Goal: Transaction & Acquisition: Book appointment/travel/reservation

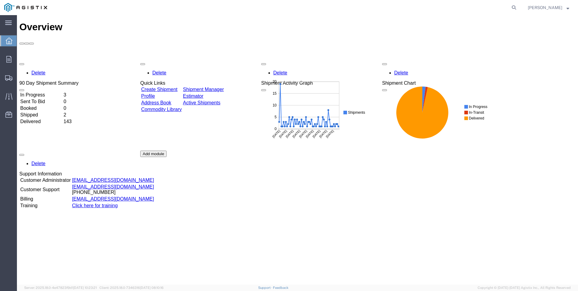
click at [49, 92] on td "In Progress" at bounding box center [41, 95] width 43 height 6
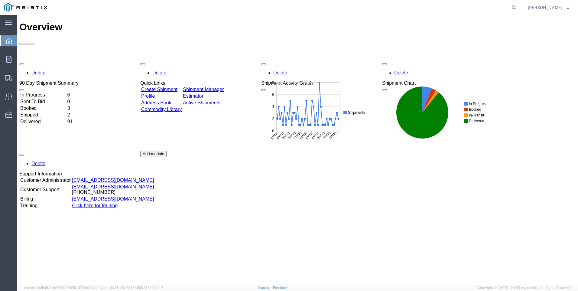
click at [174, 87] on link "Create Shipment" at bounding box center [159, 89] width 36 height 5
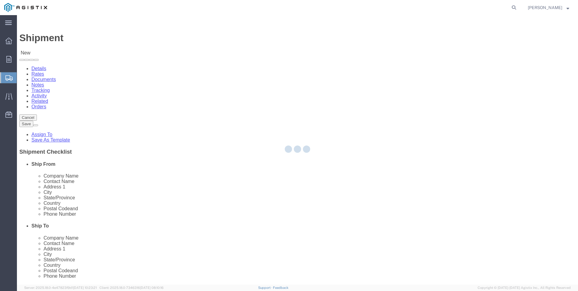
click at [124, 106] on div at bounding box center [298, 150] width 562 height 270
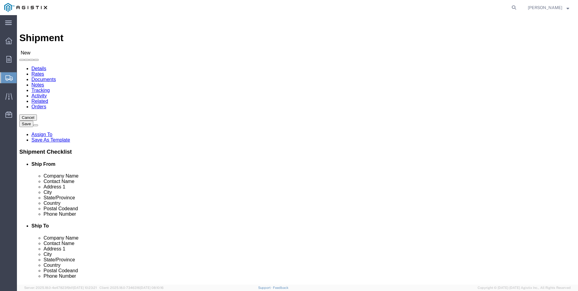
select select
drag, startPoint x: 124, startPoint y: 106, endPoint x: 107, endPoint y: 91, distance: 22.7
click select "Select MRC Global ([PERSON_NAME] Corp) PG&E"
select select "9596"
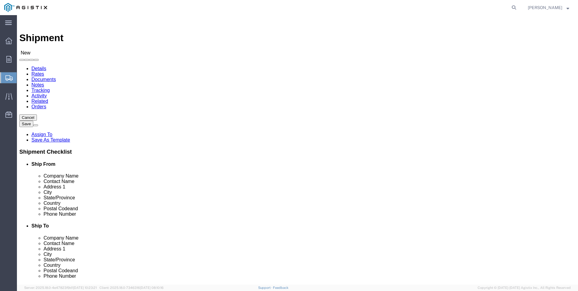
click select "Select MRC Global ([PERSON_NAME] Corp) PG&E"
select select "PURCHORD"
select select
click select "Select"
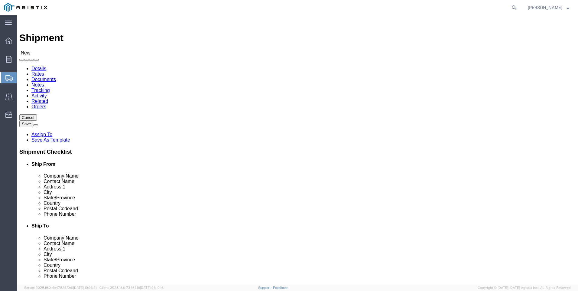
select select "23082"
click select "Select All Others [GEOGRAPHIC_DATA] [GEOGRAPHIC_DATA] [GEOGRAPHIC_DATA] [GEOGRA…"
click input "text"
type input "[PERSON_NAME]"
click p "- [PERSON_NAME] - (Shipping) [STREET_ADDRESS]"
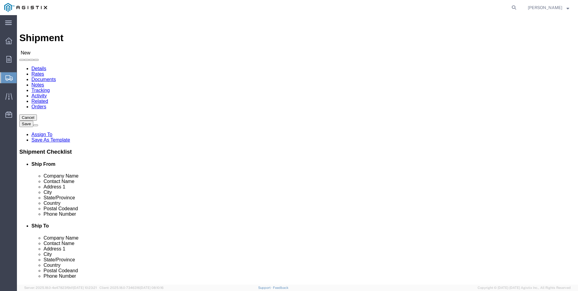
select select
type input "[PERSON_NAME]"
type input "Shipping"
type input "[STREET_ADDRESS]"
type input "[GEOGRAPHIC_DATA]"
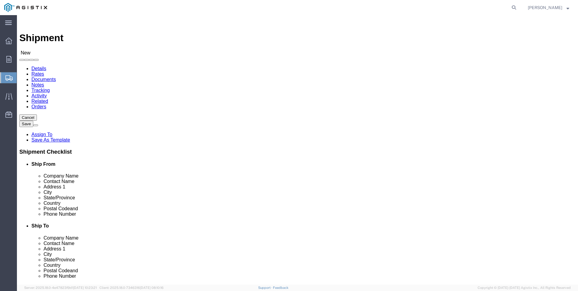
type input "77013"
type input "[PERSON_NAME]"
type input "[PHONE_NUMBER]"
type input "[EMAIL_ADDRESS][DOMAIN_NAME]"
checkbox input "true"
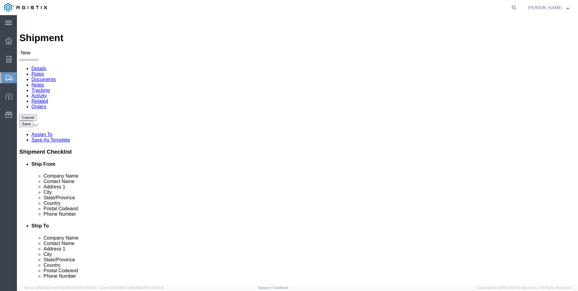
select select "[GEOGRAPHIC_DATA]"
type input "[PERSON_NAME]"
click input "text"
type input "STOCKTON"
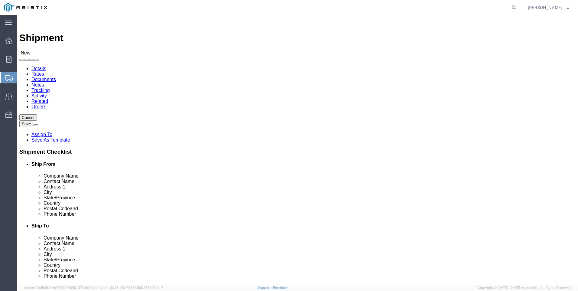
click p "- PG&E - ([GEOGRAPHIC_DATA]) [STREET_ADDRESS]"
select select
type input "PG&E"
type input "Stockton Pipe Yard"
type input "[STREET_ADDRESS]"
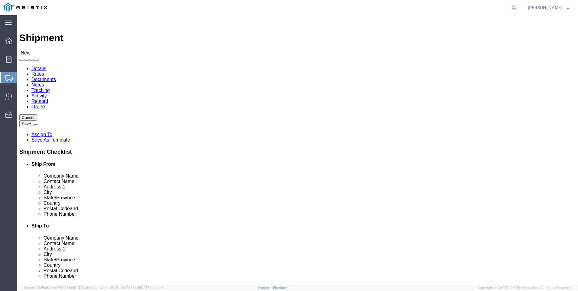
type input "Stockton"
type input "95206"
type input "[PHONE_NUMBER]"
select select "CA"
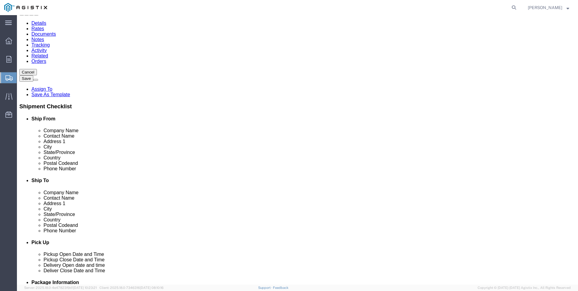
scroll to position [91, 0]
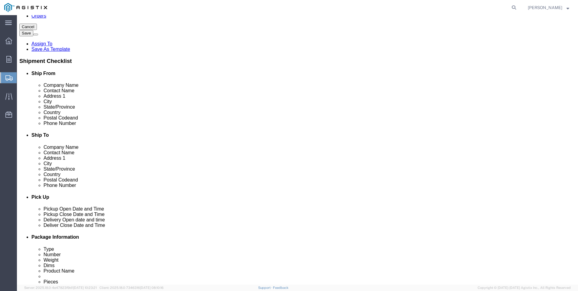
type input "Stockton"
select select
click div "Route Details (Approximate route mileage 1,043.05 miles) Add Stop"
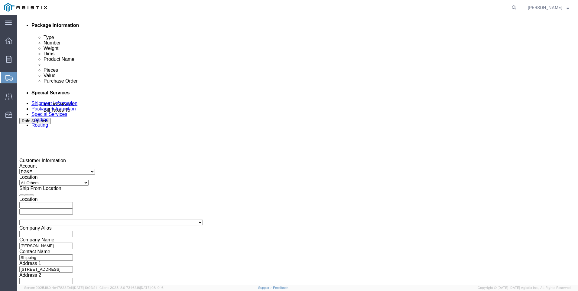
click div "[DATE] 1:00 PM"
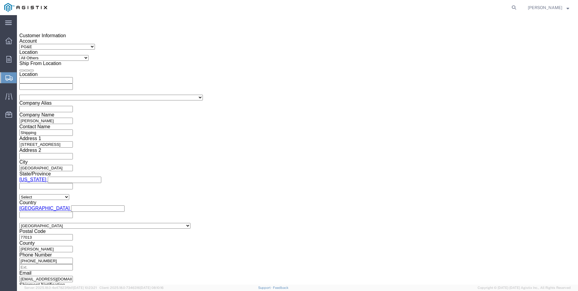
click input "1:00 PM"
click input "7:00 PM"
type input "7:00 AM"
click button "Apply"
click div "[DATE] 8:00 AM"
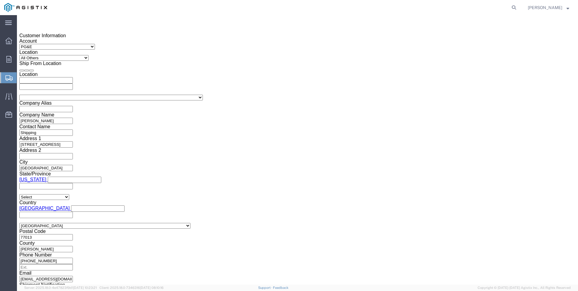
click input "3:00 AM"
type input "3:00 PM"
click button "Apply"
click div
click input "4:00 PM"
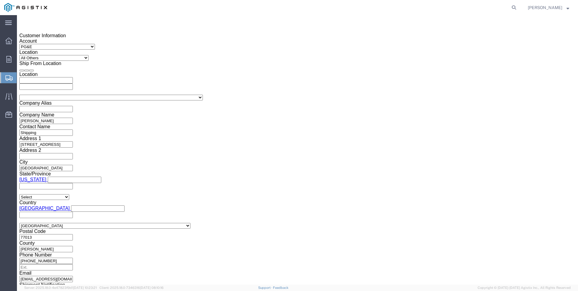
click input "7:00 PM"
type input "7:00 AM"
click button "Apply"
click div
click input "2:00 AM"
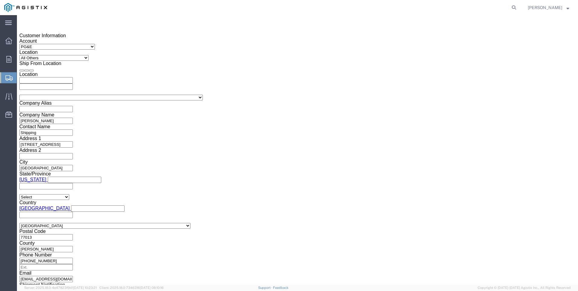
click input "2:30 AM"
type input "2:30 PM"
click button "Apply"
drag, startPoint x: 169, startPoint y: 122, endPoint x: 177, endPoint y: 124, distance: 8.1
click select "Select Account Type Activity ID Airline Appointment Number ASN Batch Request # …"
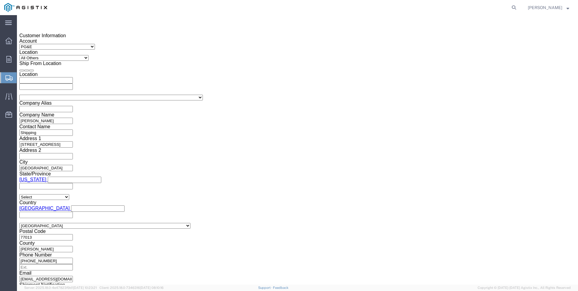
click input "text"
paste input "3501405158"
type input "3501405158"
click select "Select Account Type Activity ID Airline Appointment Number ASN Batch Request # …"
select select "CUSTREF"
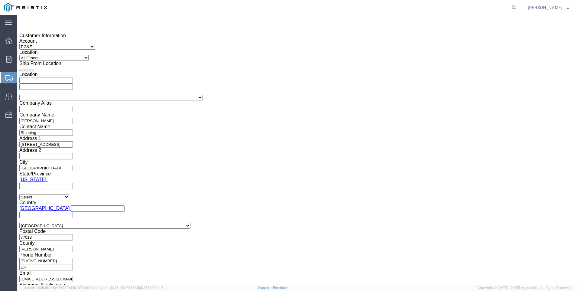
click select "Select Account Type Activity ID Airline Appointment Number ASN Batch Request # …"
click input "text"
paste input "M011983"
type input "M011983"
click select "Select Account Type Activity ID Airline Appointment Number ASN Batch Request # …"
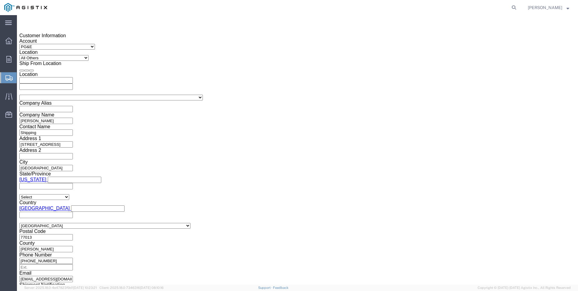
select select "RELNUM"
click select "Select Account Type Activity ID Airline Appointment Number ASN Batch Request # …"
click input "text"
paste input "125523SO4."
click input "125523SO4."
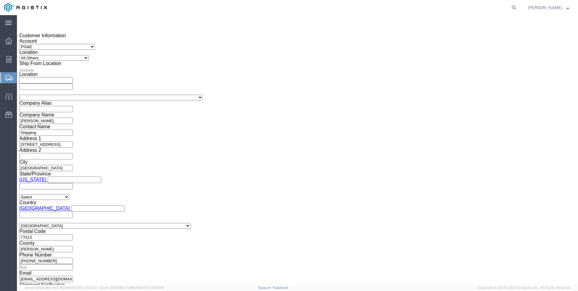
click input "WO# 125523SO4."
type input "WO# 125523SO4"
click button "Continue"
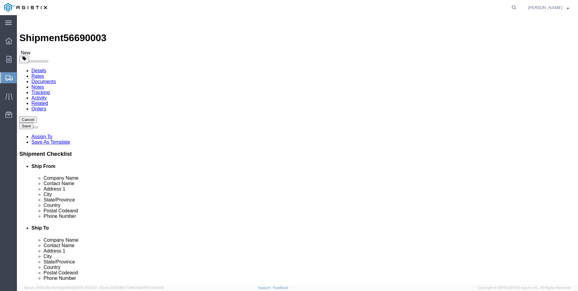
click select "Select Bulk Bundle(s) Cardboard Box(es) Carton(s) Crate(s) Drum(s) (Fiberboard)…"
select select "NKCR"
click select "Select Bulk Bundle(s) Cardboard Box(es) Carton(s) Crate(s) Drum(s) (Fiberboard)…"
click input "1"
click input "text"
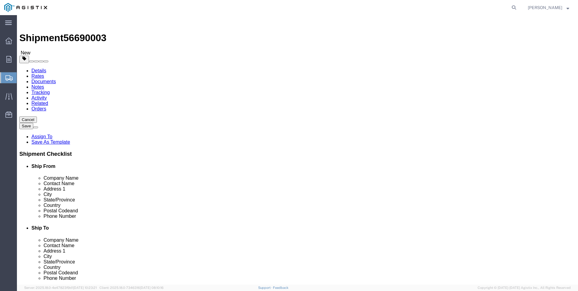
type input "480"
click input "text"
type input "20"
click input "text"
type input "20"
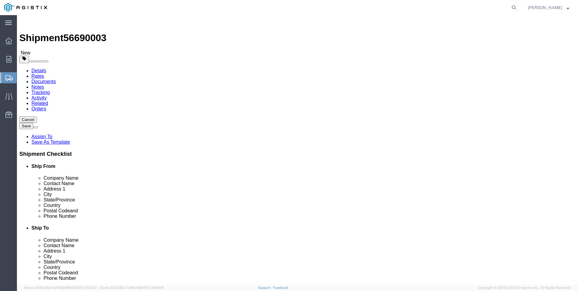
click input "0.00"
type input "0"
type input "8400"
click link "Add Content"
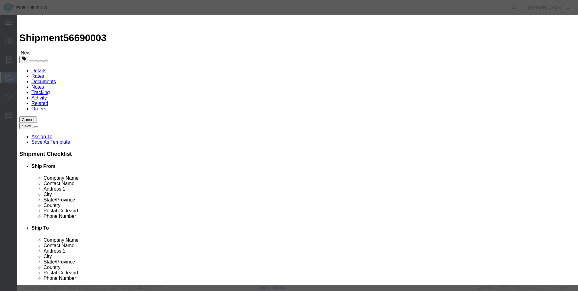
click input "text"
type input "CS PIPE"
type input "13128.00"
click input "0"
type input "1"
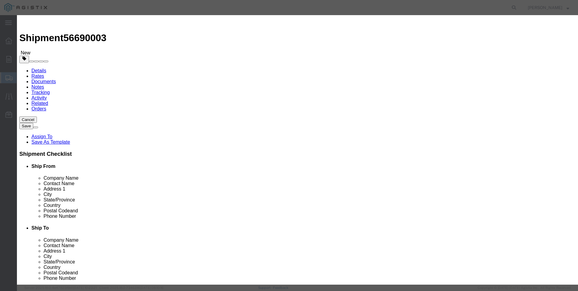
click label "Total Value Total value of all the pieces"
click input "13128"
type input "1"
click input "text"
type input "78524.40"
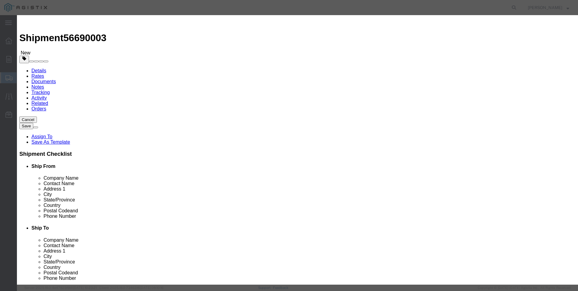
click label "Total Value"
click select "Select 50 55 60 65 70 85 92.5 100 125 175 250 300 400"
select select "50"
click select "Select 50 55 60 65 70 85 92.5 100 125 175 250 300 400"
click textarea
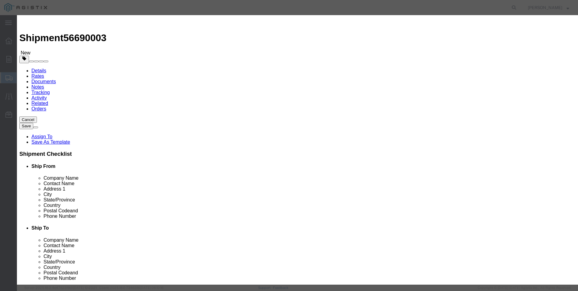
paste textarea "PIPE STEEL 20" OD 1.031" X-65 SMLS FBE PIPE STEEL 20.000"OD 1.031" WALL THICKNE…"
type textarea "PIPE STEEL 20" OD 1.031" X-65 SMLS FBE PIPE STEEL 20.000"OD 1.031" WALL THICKNE…"
click button "Save & Close"
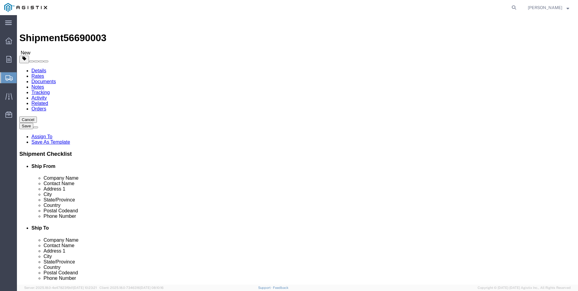
click button "Rate Shipment"
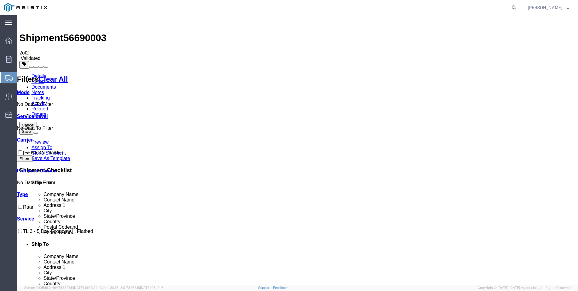
click at [11, 20] on svg-icon at bounding box center [8, 23] width 7 height 6
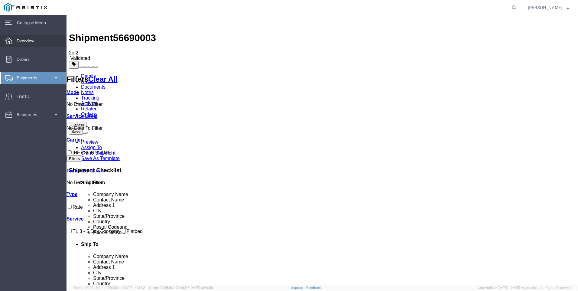
click at [35, 37] on span "Overview" at bounding box center [28, 41] width 22 height 12
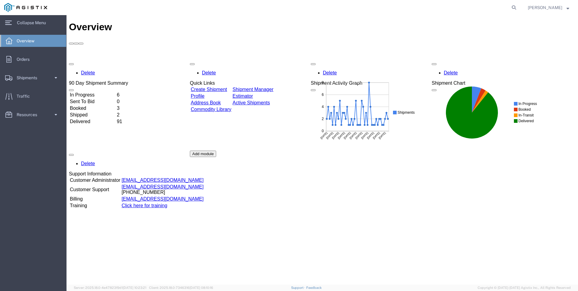
click at [91, 92] on td "In Progress" at bounding box center [93, 95] width 46 height 6
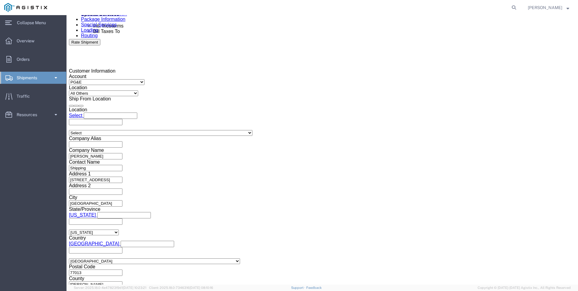
scroll to position [395, 0]
click button "Continue"
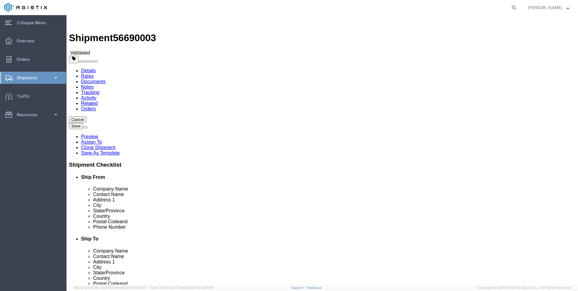
click button "Continue"
click button "Select one or more"
click link "Site Support"
select select "PICKUP_SITE_SUPPORT"
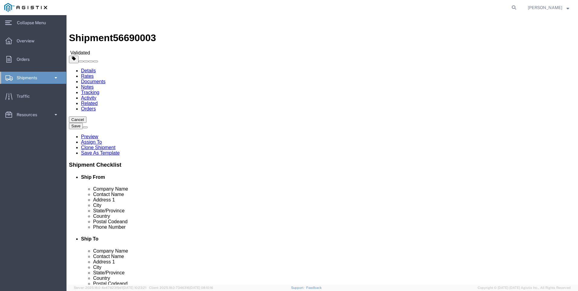
click span "Select one or more"
drag, startPoint x: 343, startPoint y: 187, endPoint x: 286, endPoint y: 163, distance: 61.4
click span "Site Support"
select select "DELIVERY_SITE_SUPPORT"
click textarea
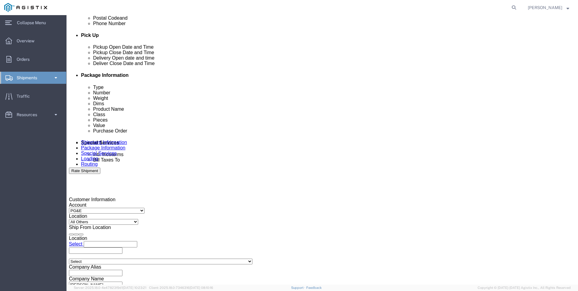
scroll to position [272, 0]
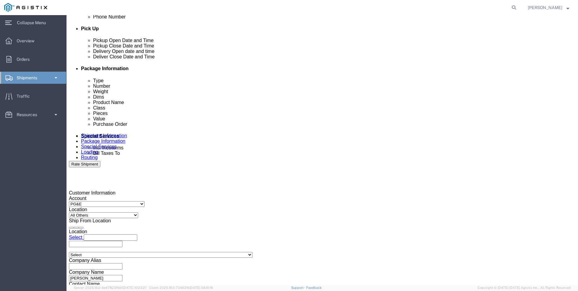
type textarea "STRIP LOAD ONLY 7AM - 3PM M-F"
click input "text"
type input "[PERSON_NAME][EMAIL_ADDRESS][PERSON_NAME][DOMAIN_NAME]"
click input "BOL"
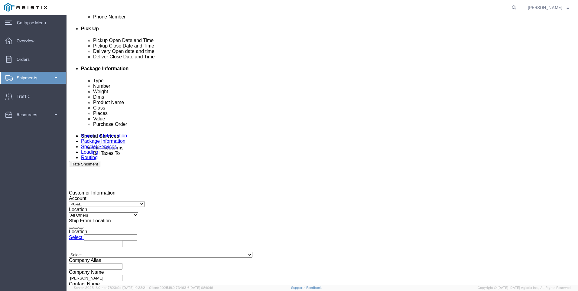
checkbox input "true"
click input "Packing List"
checkbox input "true"
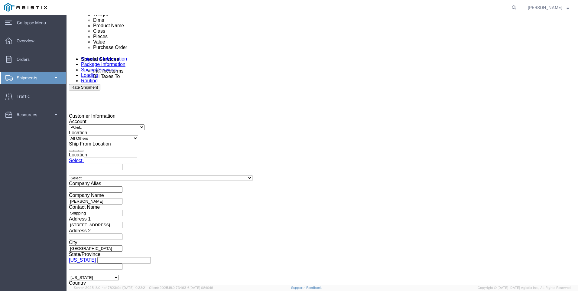
scroll to position [424, 0]
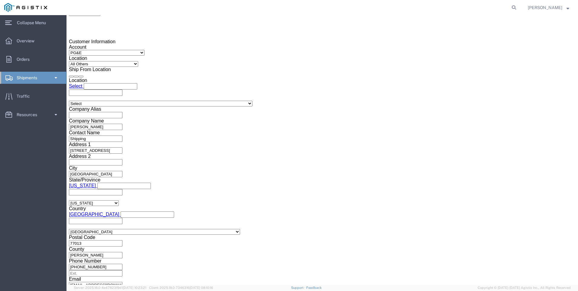
click button "Rate Shipment"
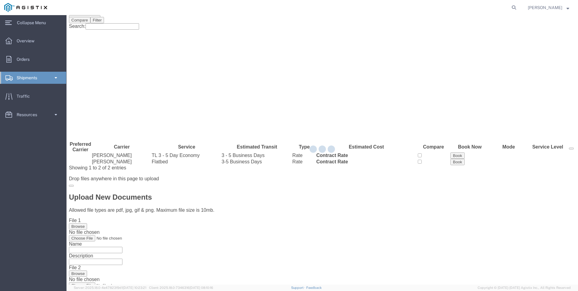
scroll to position [0, 0]
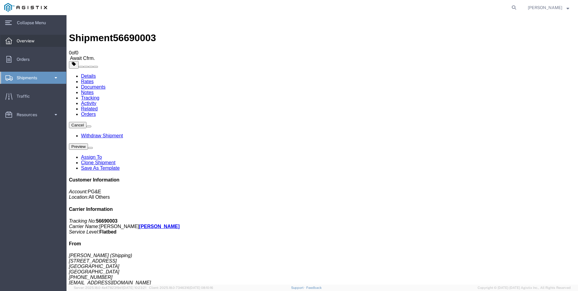
click at [31, 40] on span "Overview" at bounding box center [28, 41] width 22 height 12
